Goal: Transaction & Acquisition: Book appointment/travel/reservation

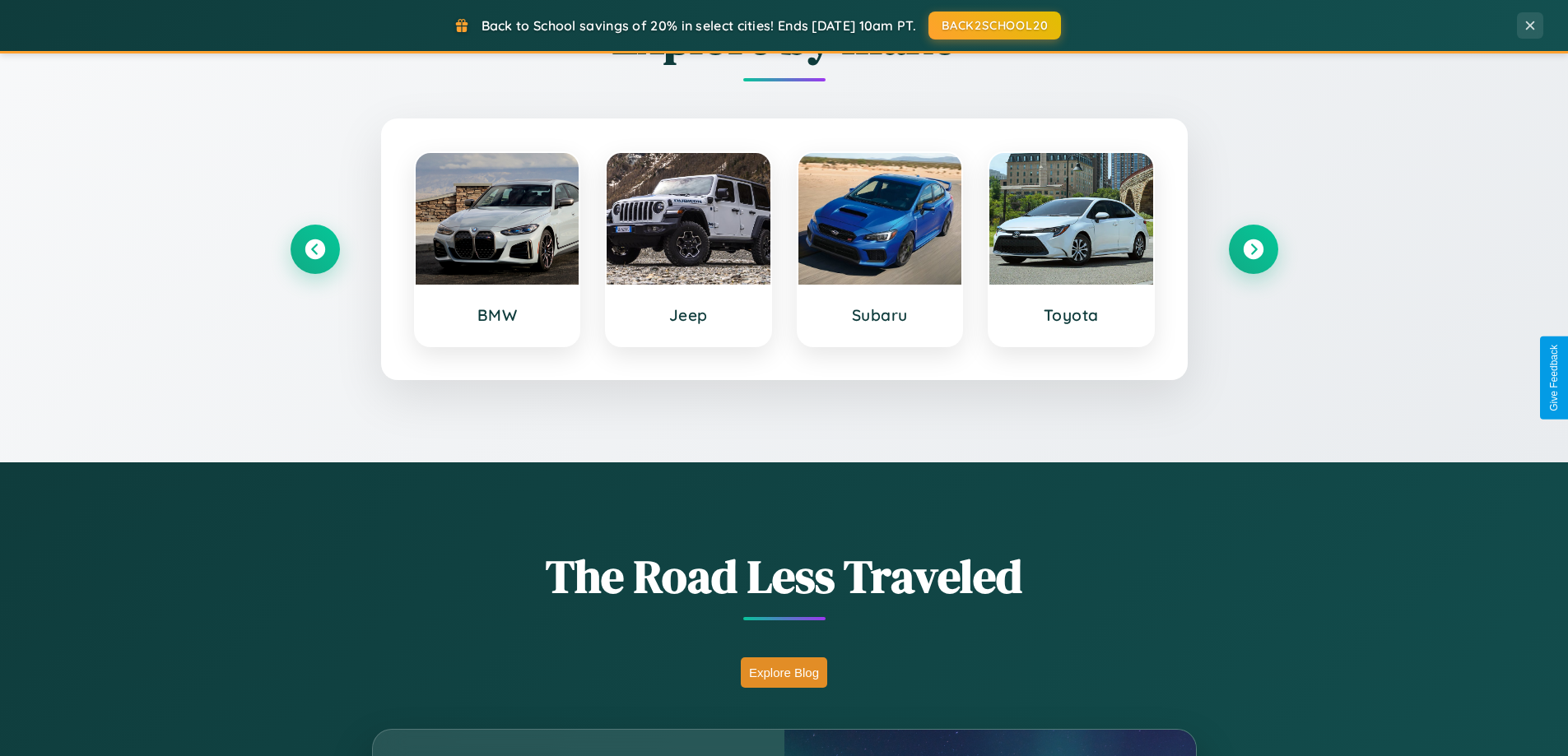
scroll to position [1132, 0]
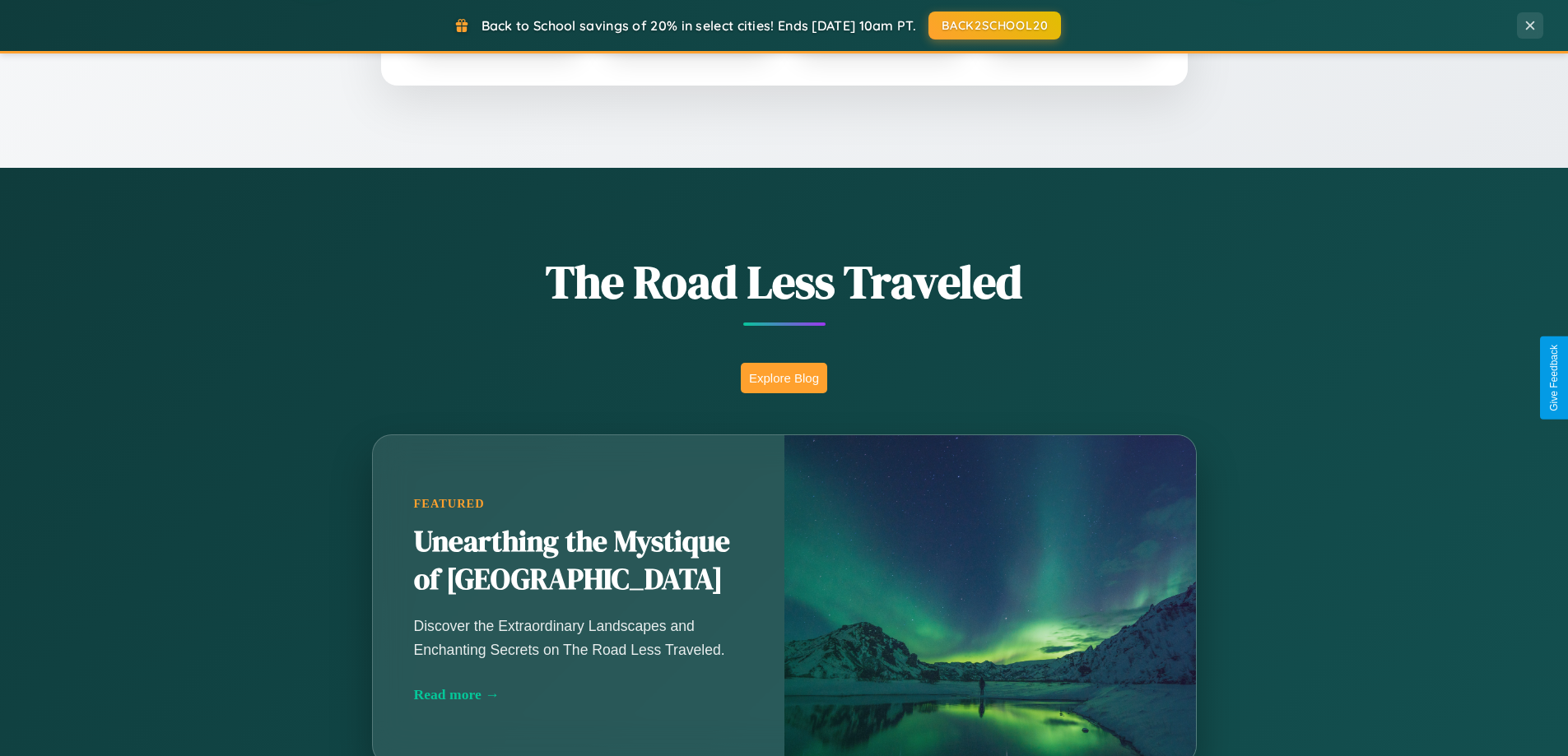
click at [783, 377] on button "Explore Blog" at bounding box center [783, 378] width 86 height 30
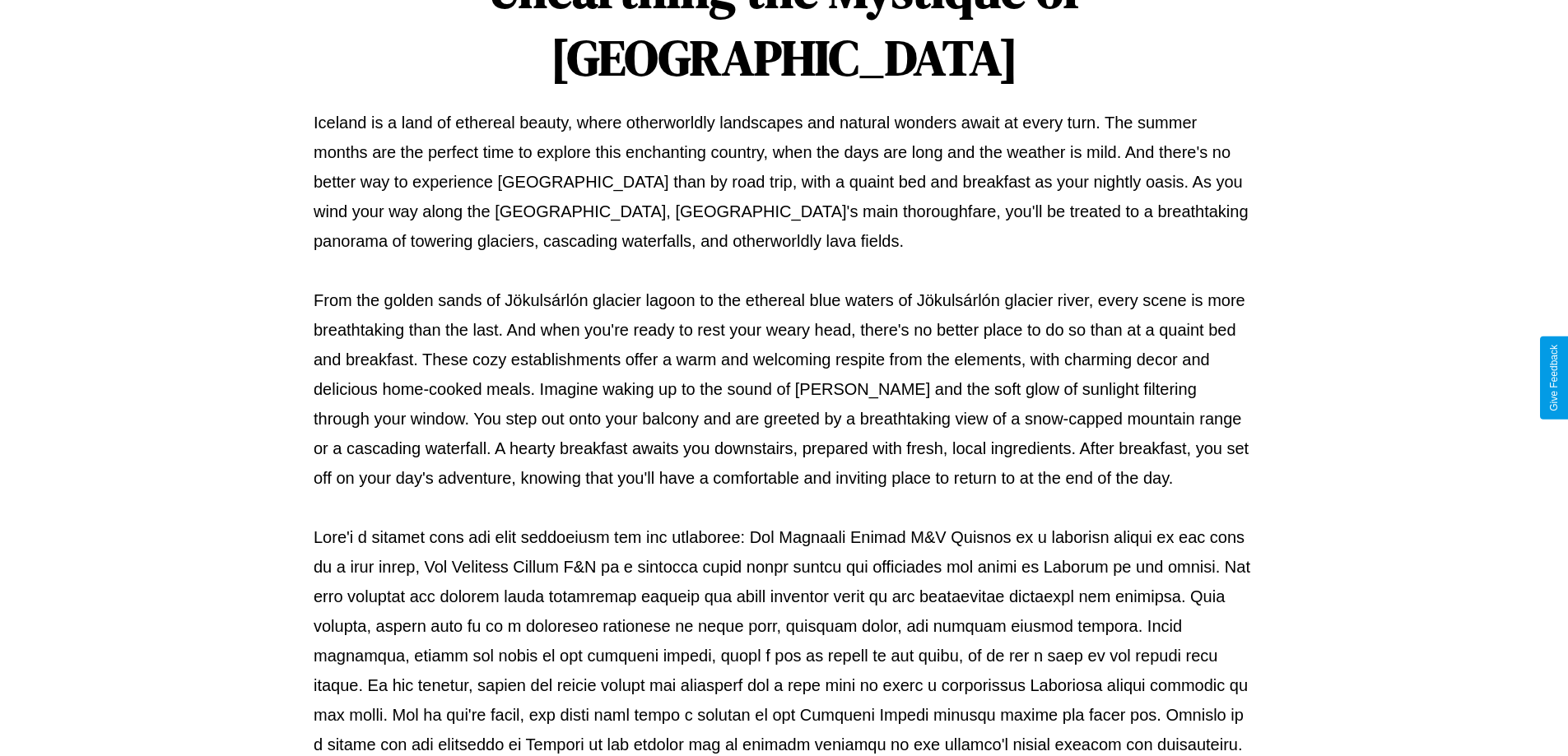
scroll to position [532, 0]
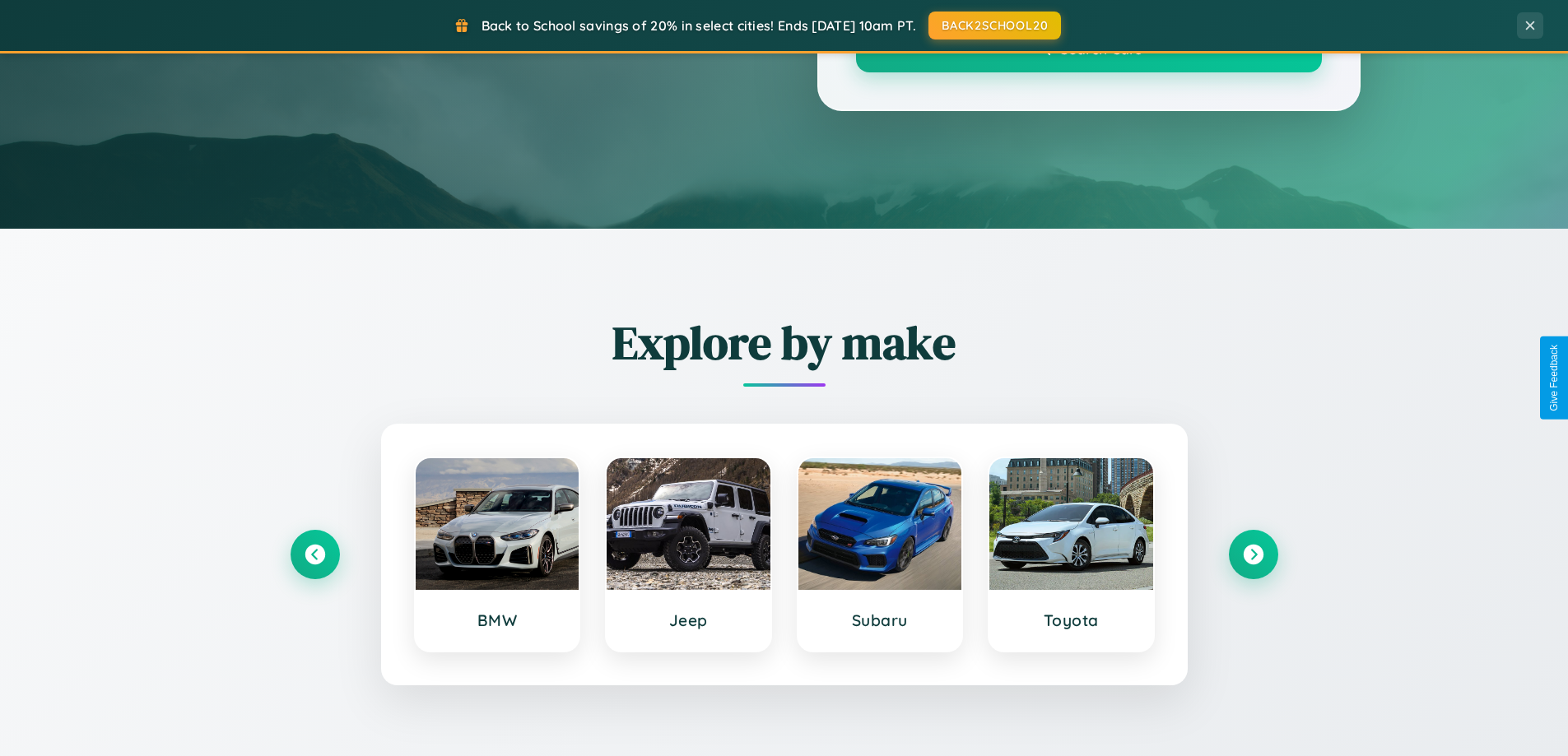
scroll to position [1132, 0]
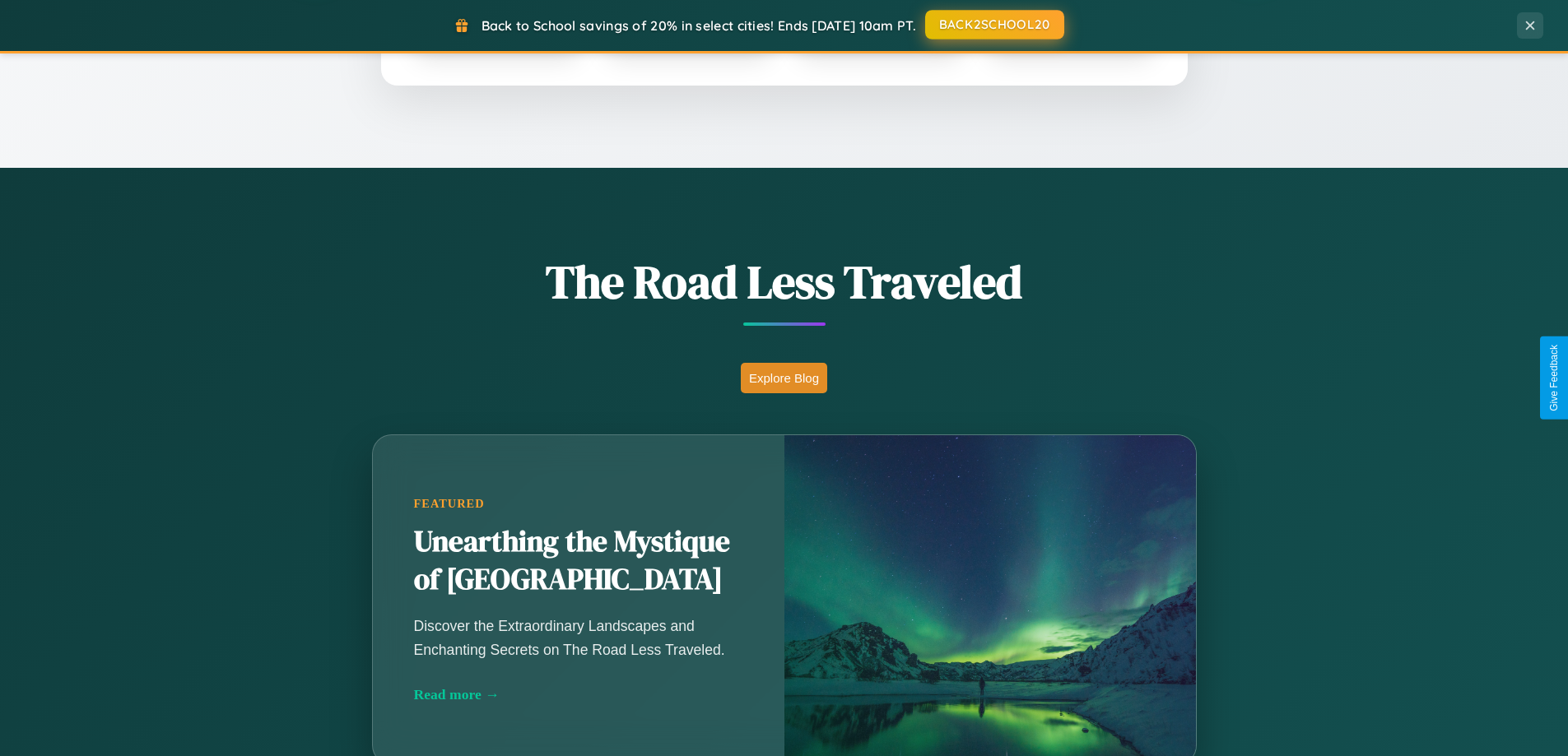
click at [993, 25] on button "BACK2SCHOOL20" at bounding box center [995, 24] width 139 height 29
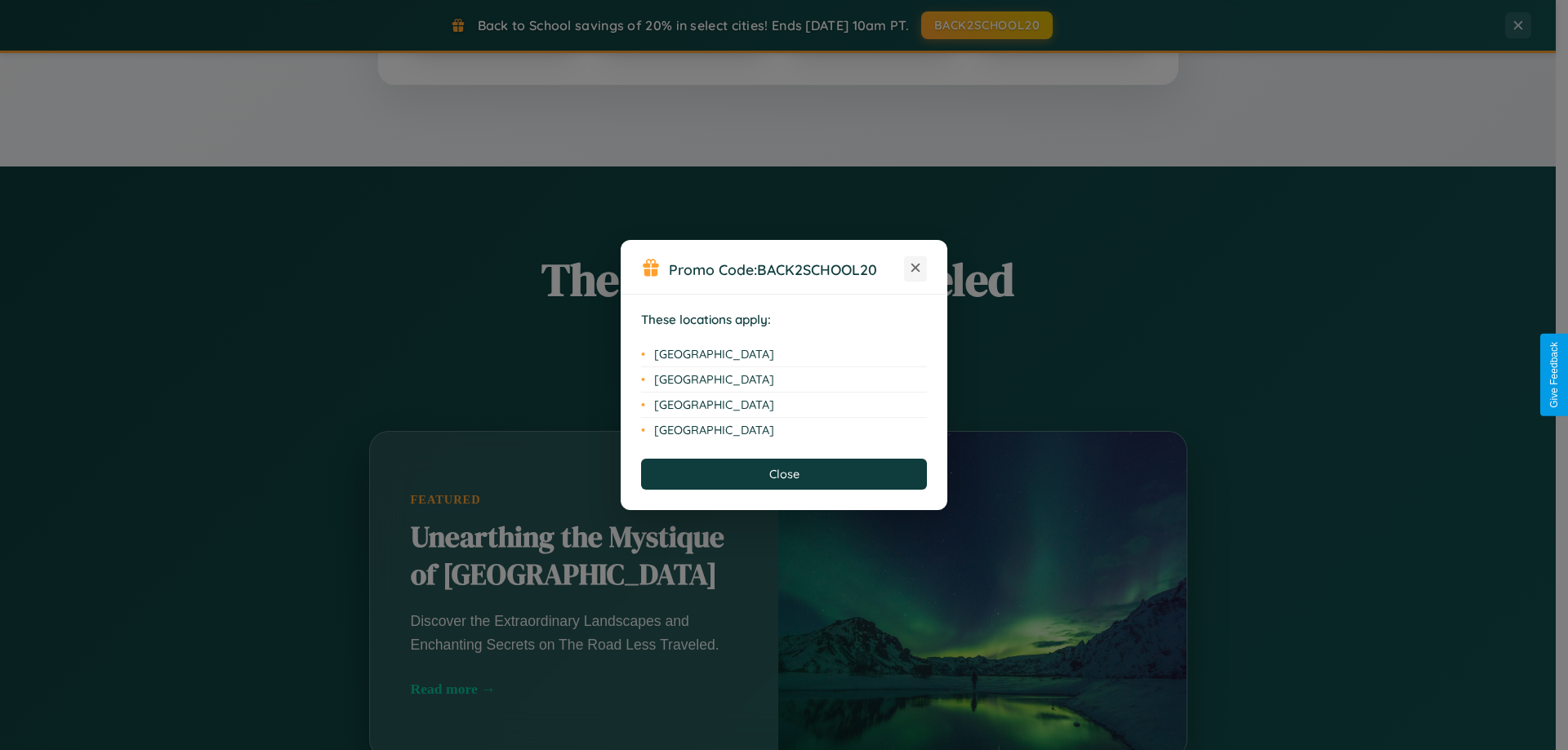
click at [916, 269] on icon at bounding box center [916, 268] width 9 height 9
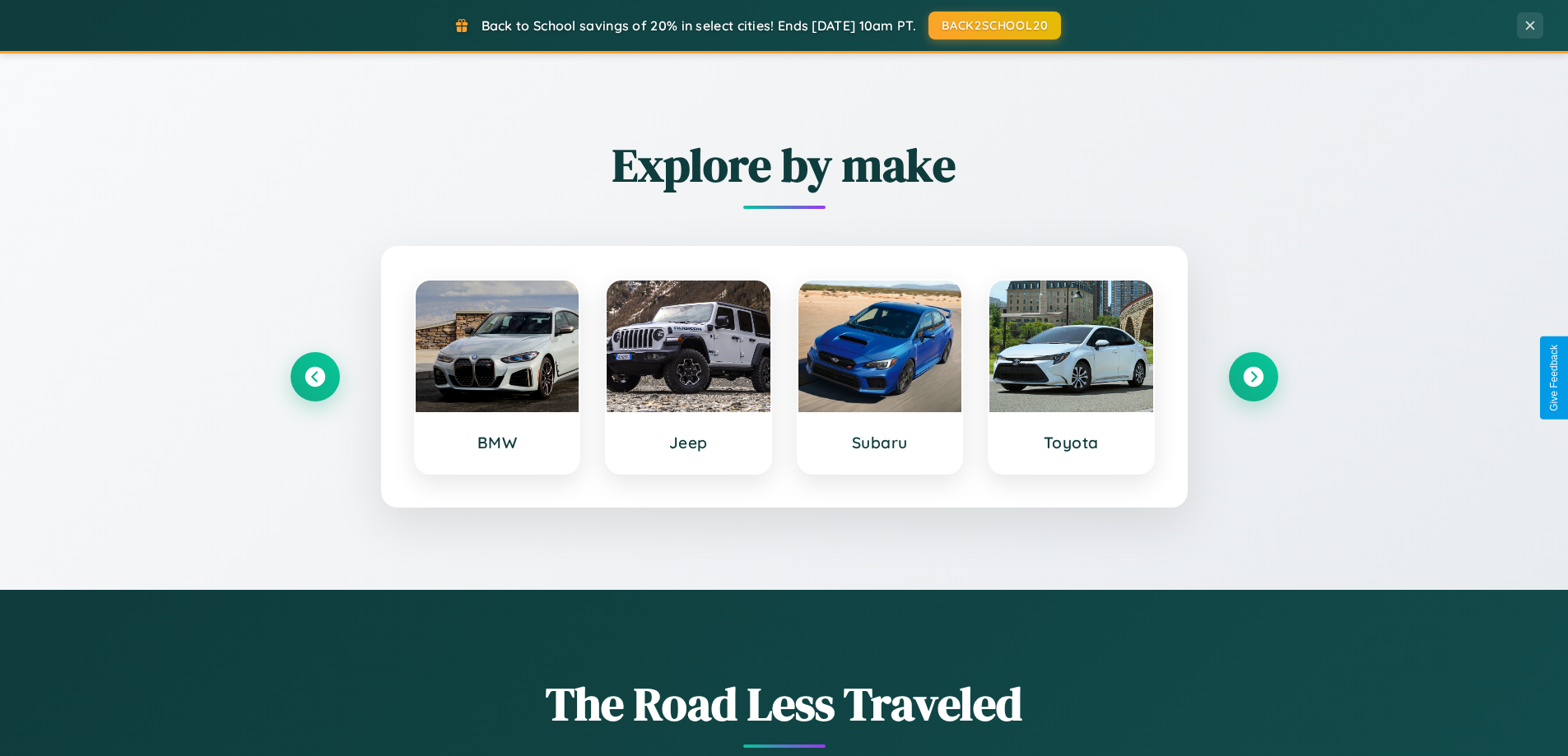
scroll to position [709, 0]
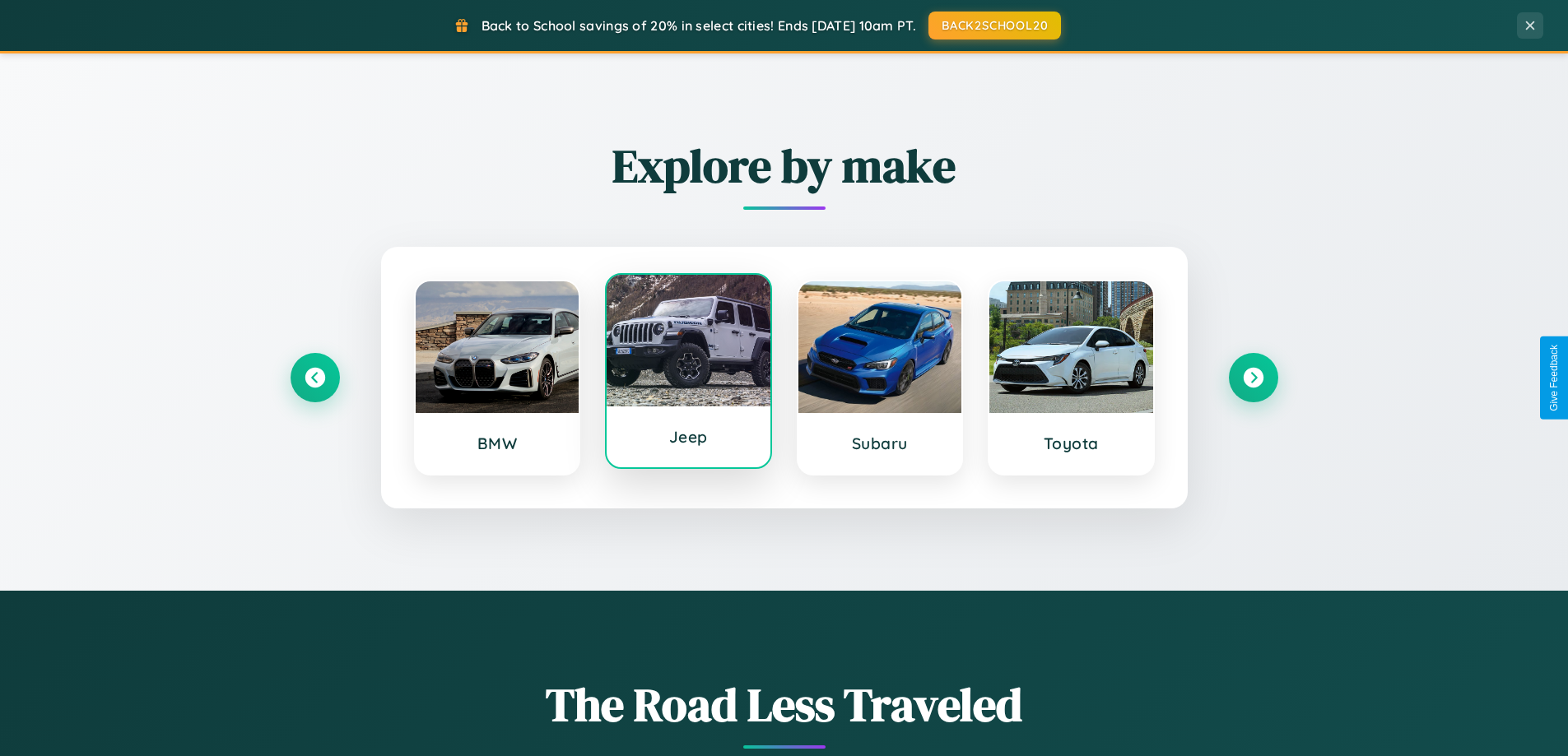
click at [688, 377] on div at bounding box center [689, 340] width 164 height 131
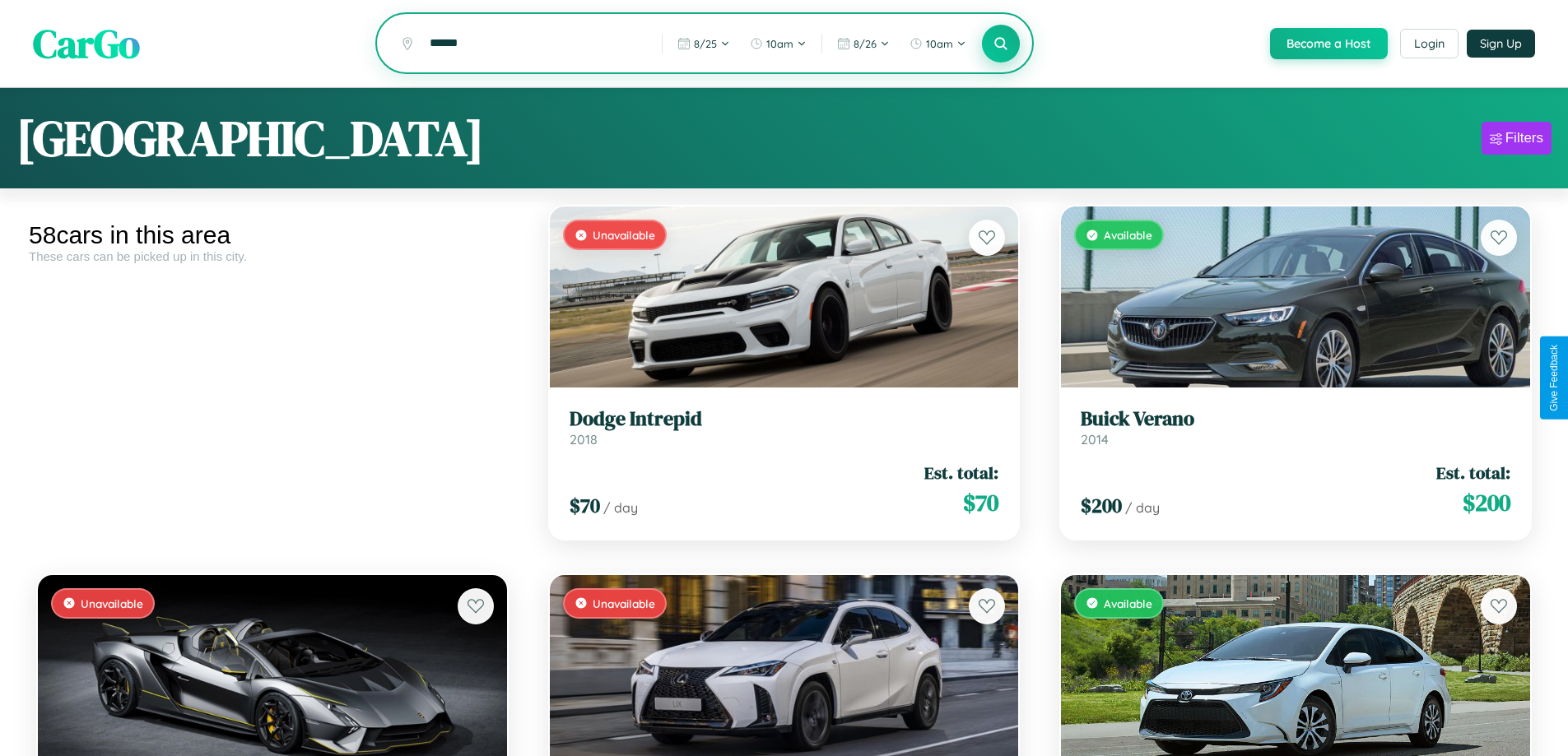
click at [1000, 44] on icon at bounding box center [1001, 43] width 16 height 16
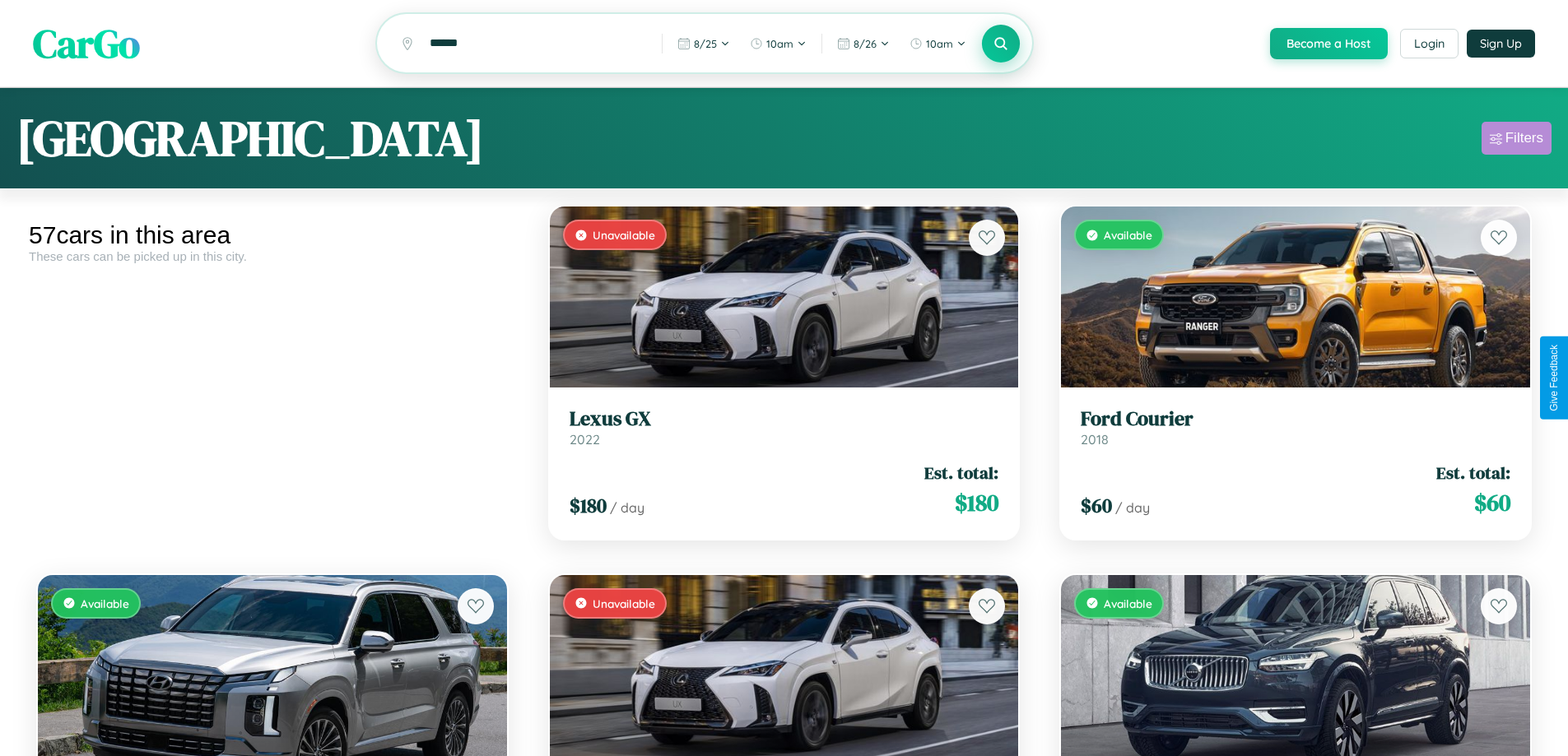
click at [1516, 140] on div "Filters" at bounding box center [1524, 138] width 38 height 17
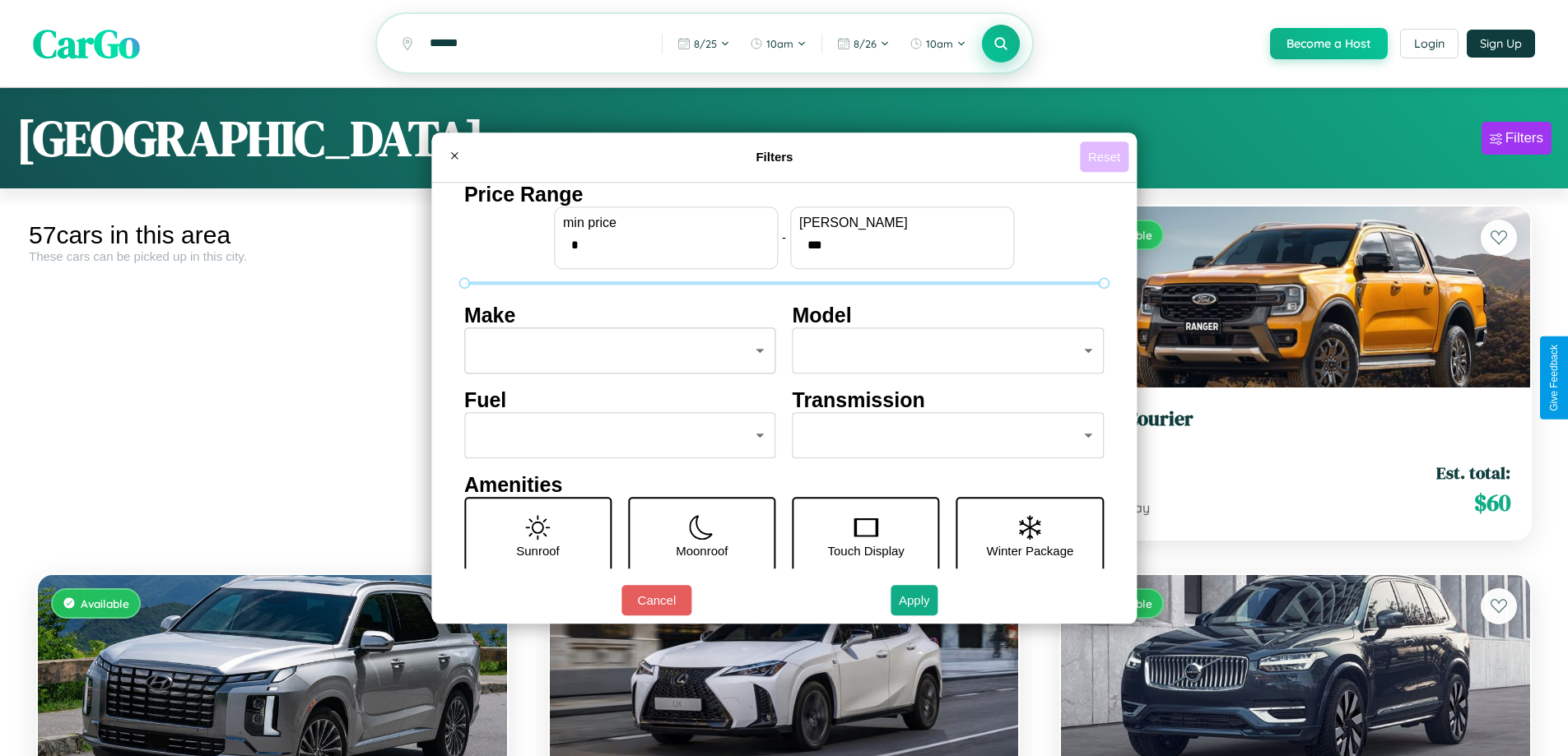
click at [1106, 156] on button "Reset" at bounding box center [1104, 156] width 49 height 30
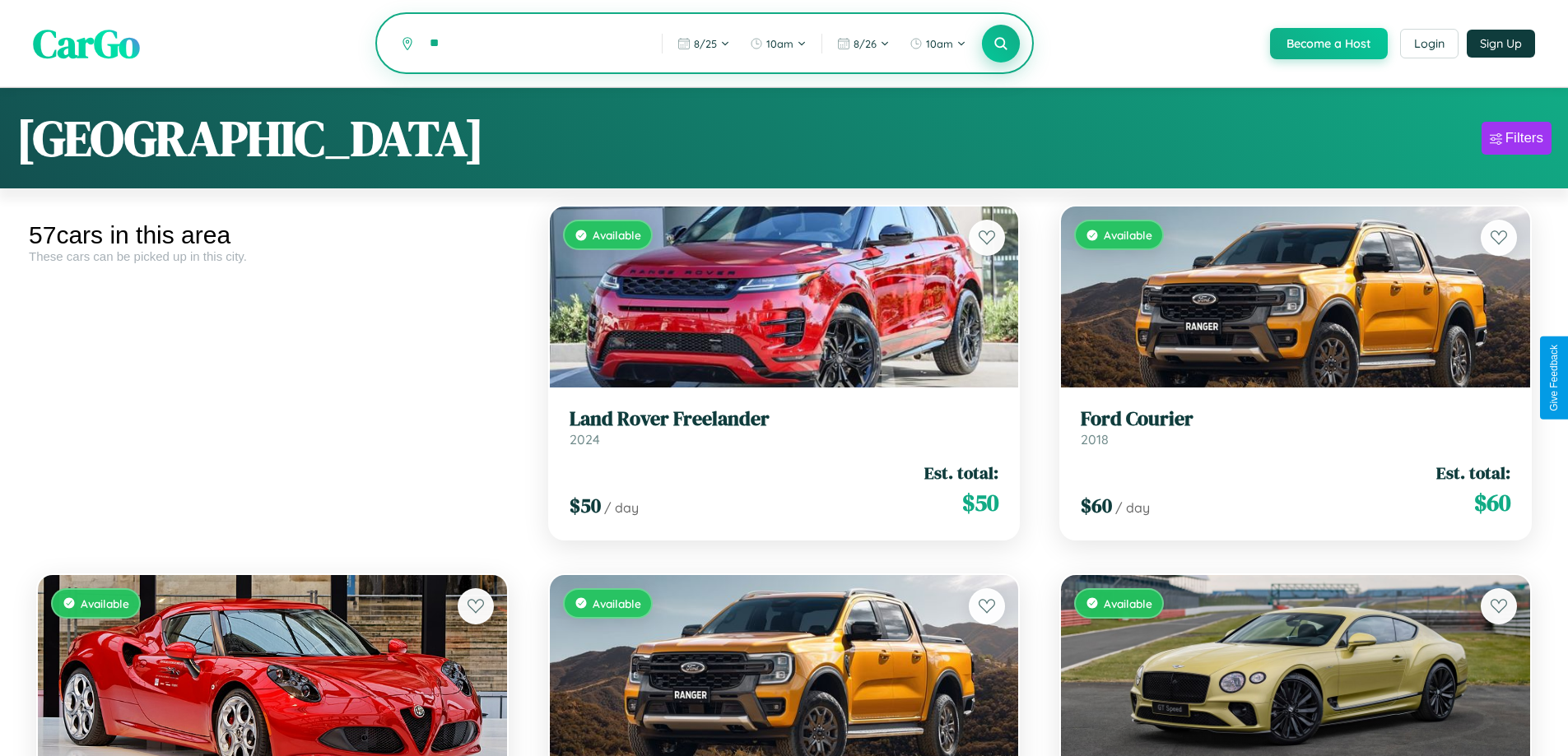
type input "*"
type input "*********"
click at [1000, 44] on icon at bounding box center [1001, 43] width 16 height 16
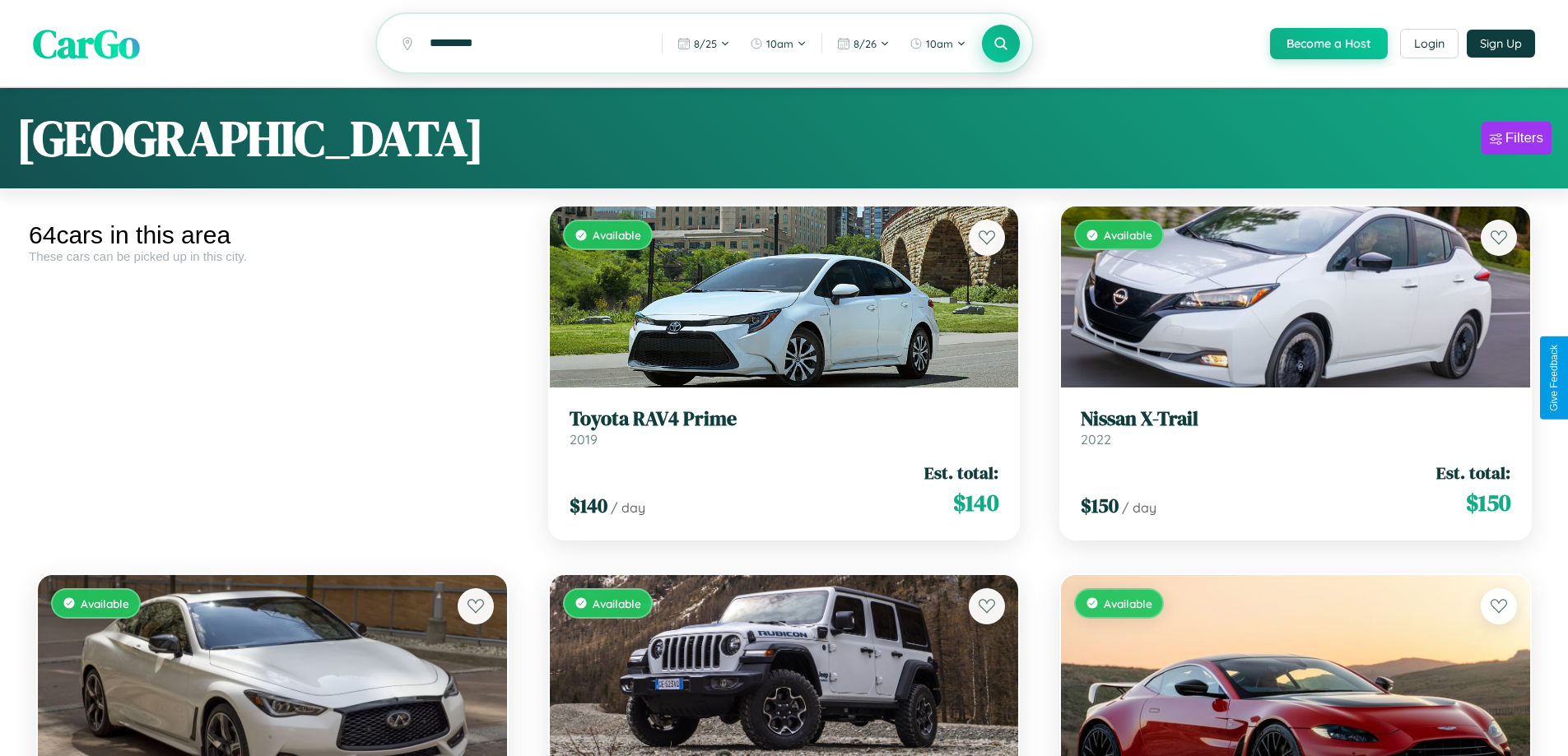
scroll to position [4283, 0]
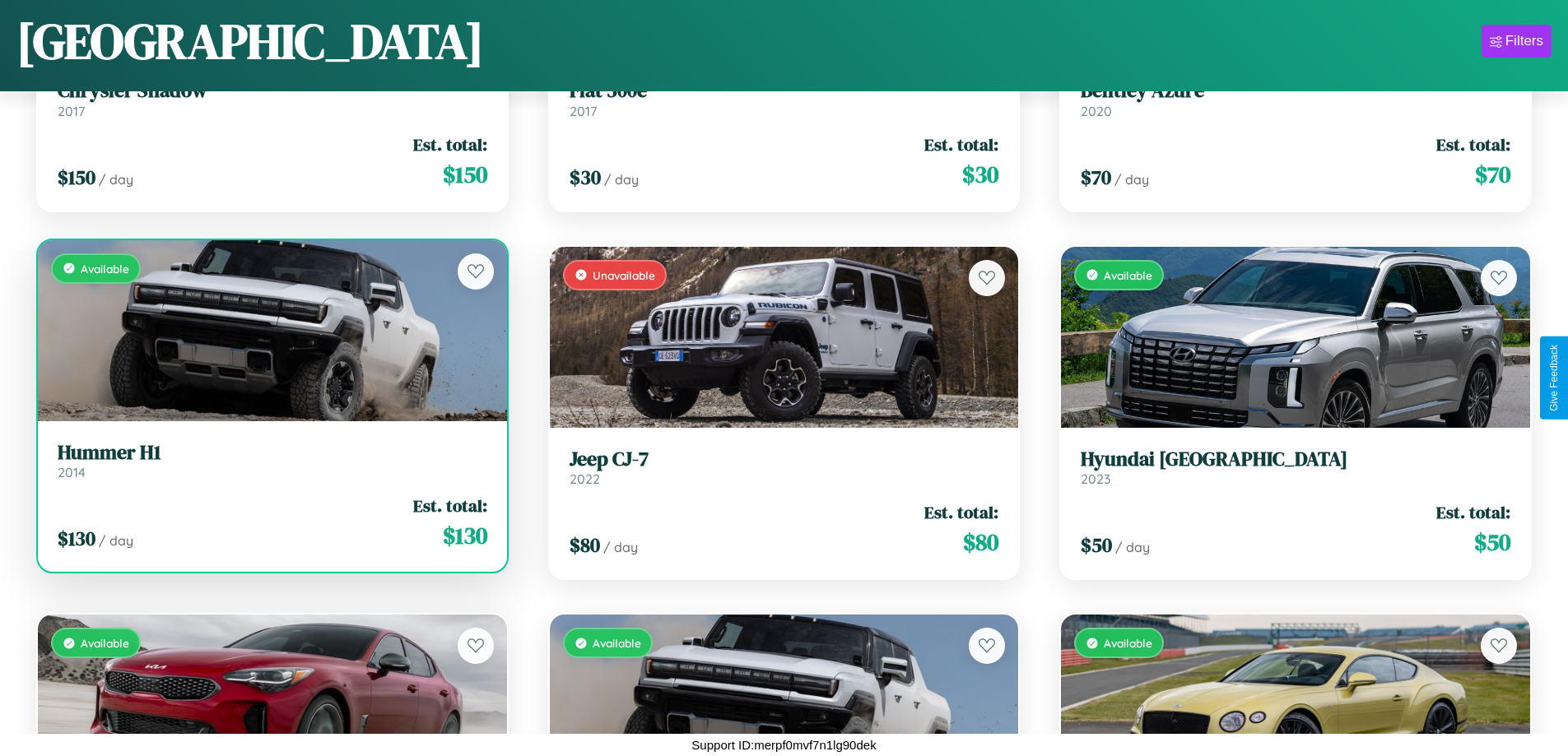
click at [270, 467] on link "Hummer H1 2014" at bounding box center [272, 461] width 429 height 40
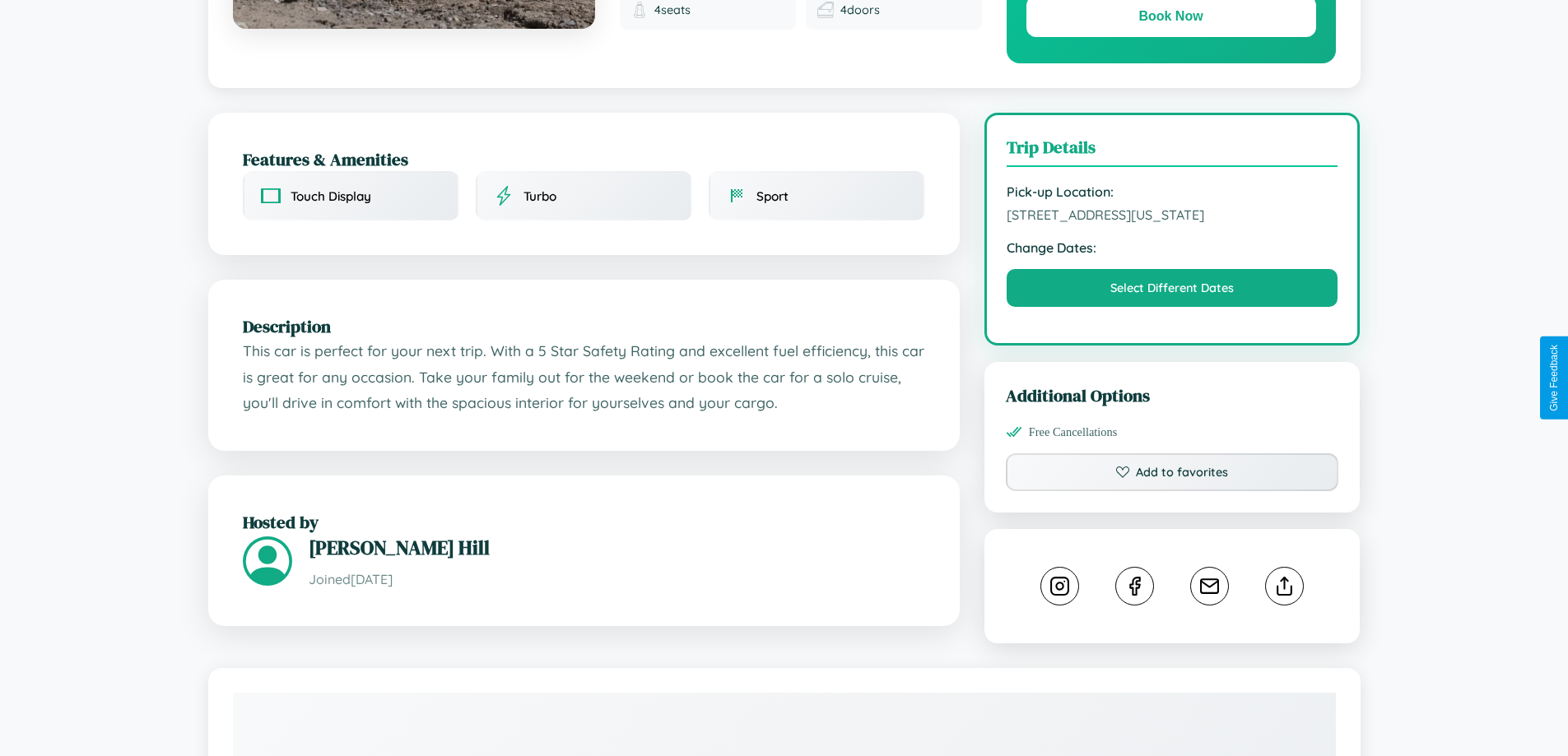
scroll to position [331, 0]
